Goal: Find contact information: Find contact information

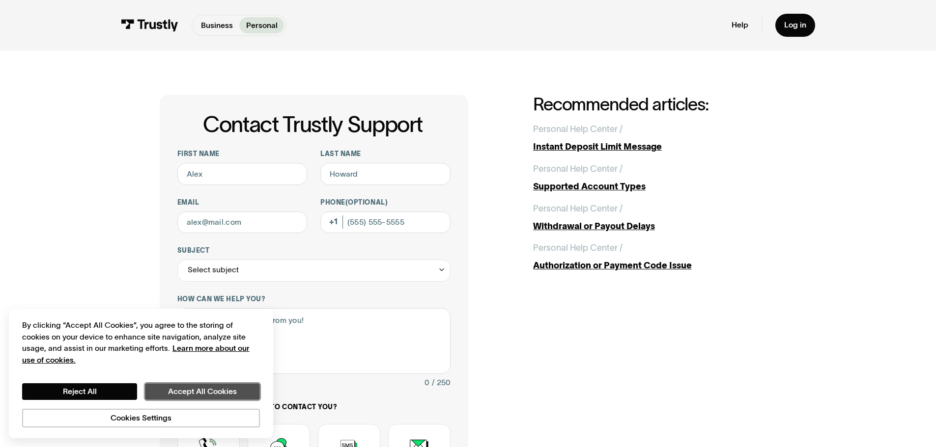
drag, startPoint x: 196, startPoint y: 393, endPoint x: 89, endPoint y: 368, distance: 110.0
click at [91, 357] on div "By clicking “Accept All Cookies”, you agree to the storing of cookies on your d…" at bounding box center [141, 374] width 238 height 108
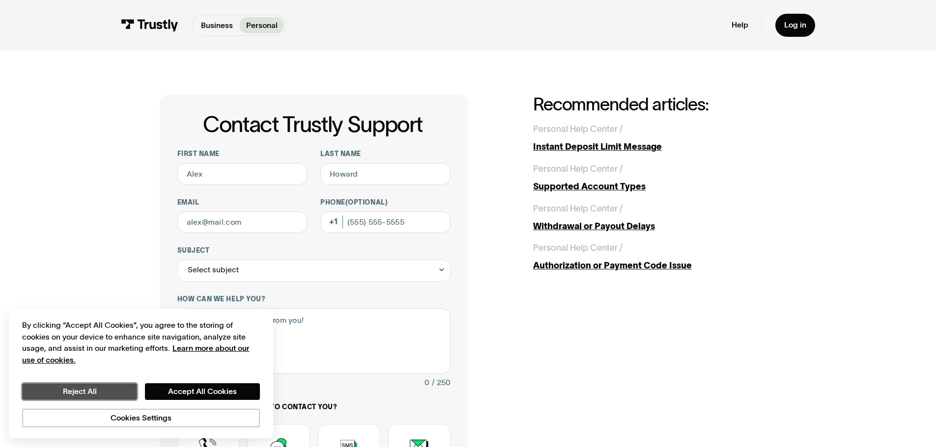
click at [94, 389] on button "Reject All" at bounding box center [79, 392] width 115 height 17
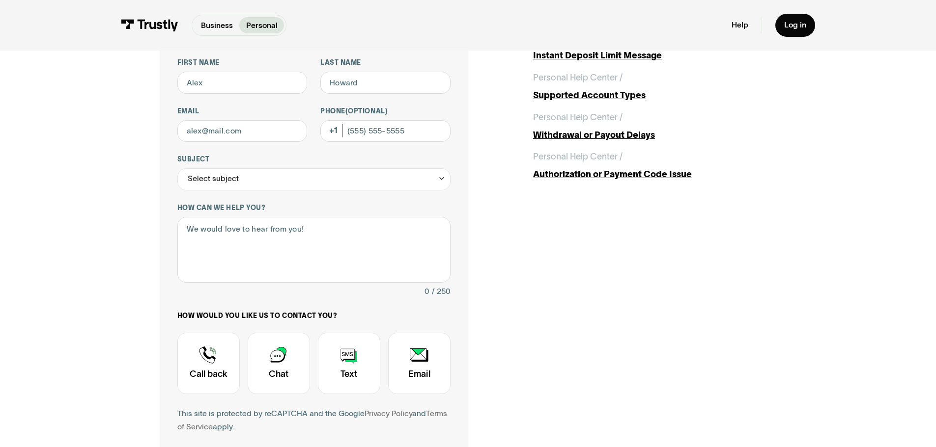
scroll to position [98, 0]
